Goal: Navigation & Orientation: Go to known website

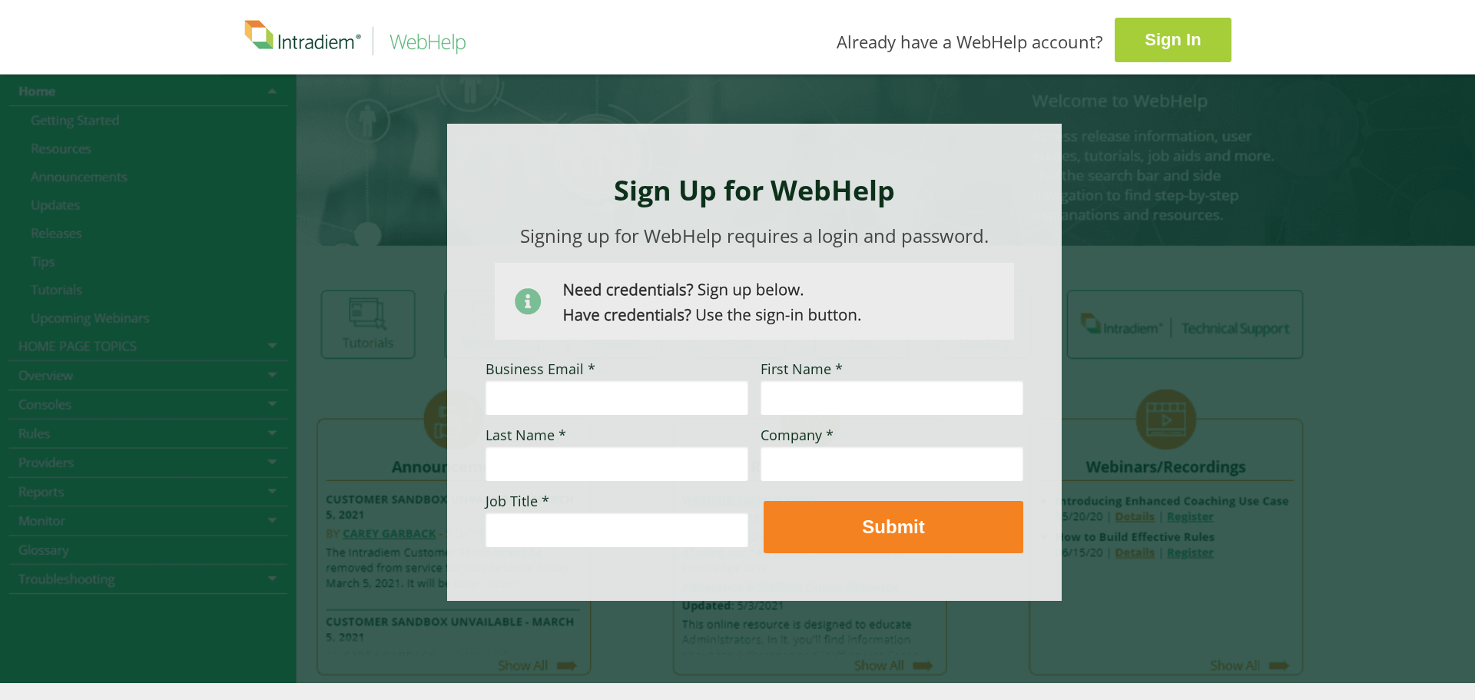
click at [1157, 37] on strong "Sign In" at bounding box center [1172, 39] width 56 height 19
click at [1169, 285] on div at bounding box center [738, 378] width 1036 height 609
click at [422, 190] on div at bounding box center [738, 378] width 1036 height 609
click at [1193, 44] on strong "Sign In" at bounding box center [1172, 39] width 56 height 19
click at [78, 586] on div at bounding box center [737, 378] width 1475 height 609
